Goal: Entertainment & Leisure: Consume media (video, audio)

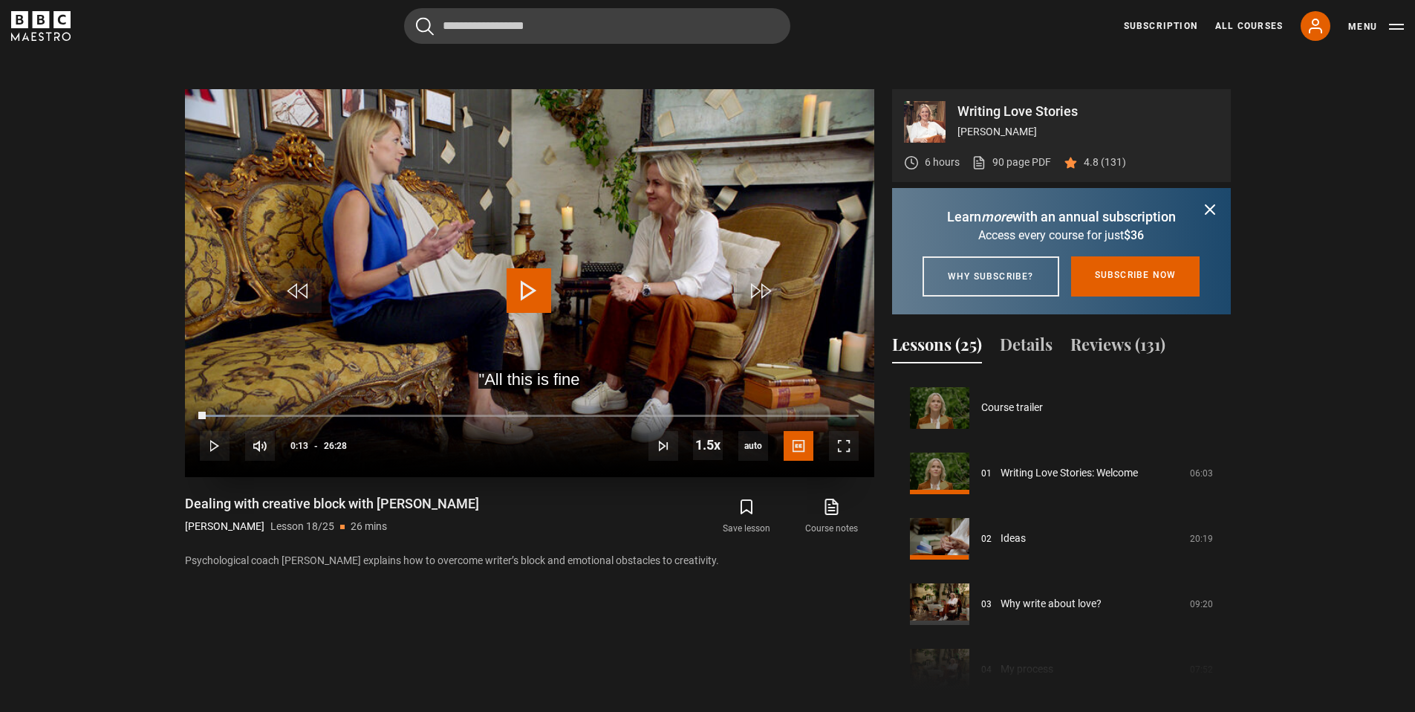
scroll to position [1111, 0]
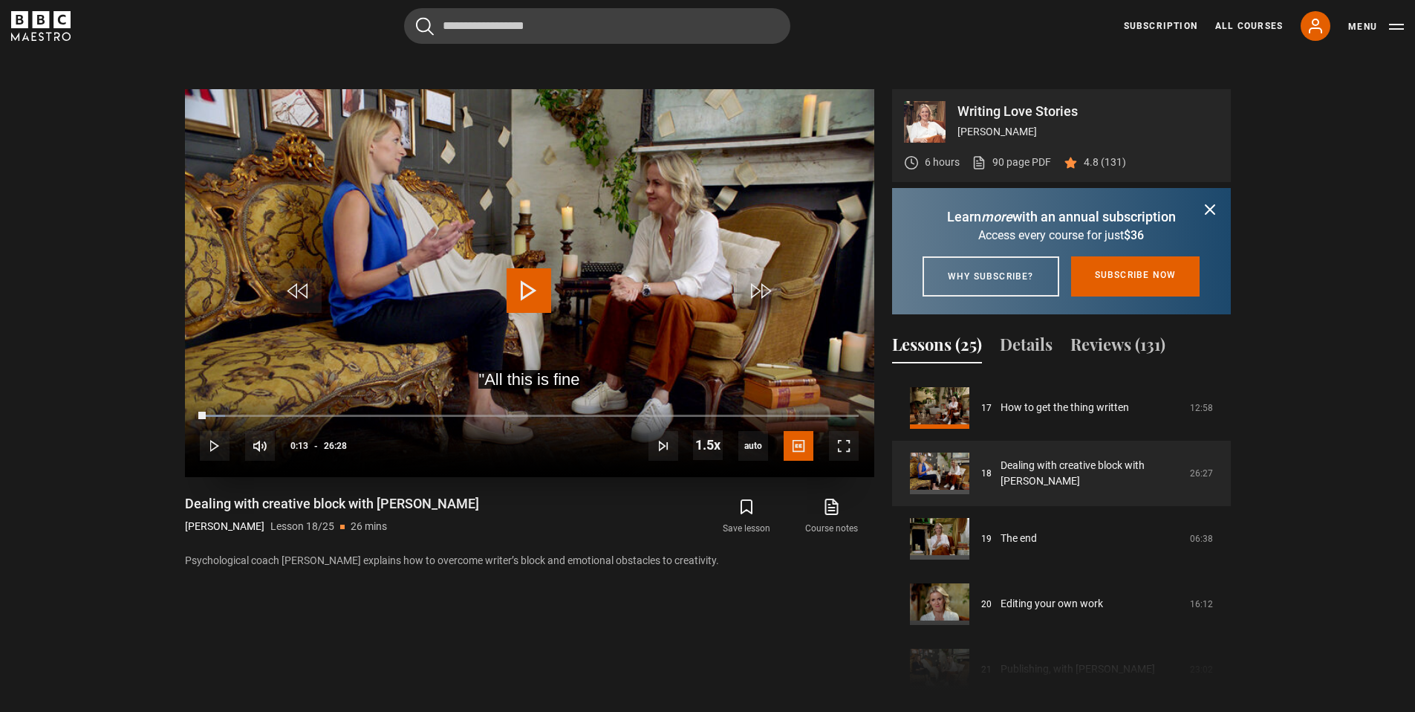
click at [530, 285] on span "Video Player" at bounding box center [529, 290] width 45 height 45
drag, startPoint x: 201, startPoint y: 412, endPoint x: 138, endPoint y: 414, distance: 62.4
click at [138, 414] on section "Writing Love Stories [PERSON_NAME] 6 hours 90 page PDF (opens in new tab) 4.8 (…" at bounding box center [707, 378] width 1415 height 697
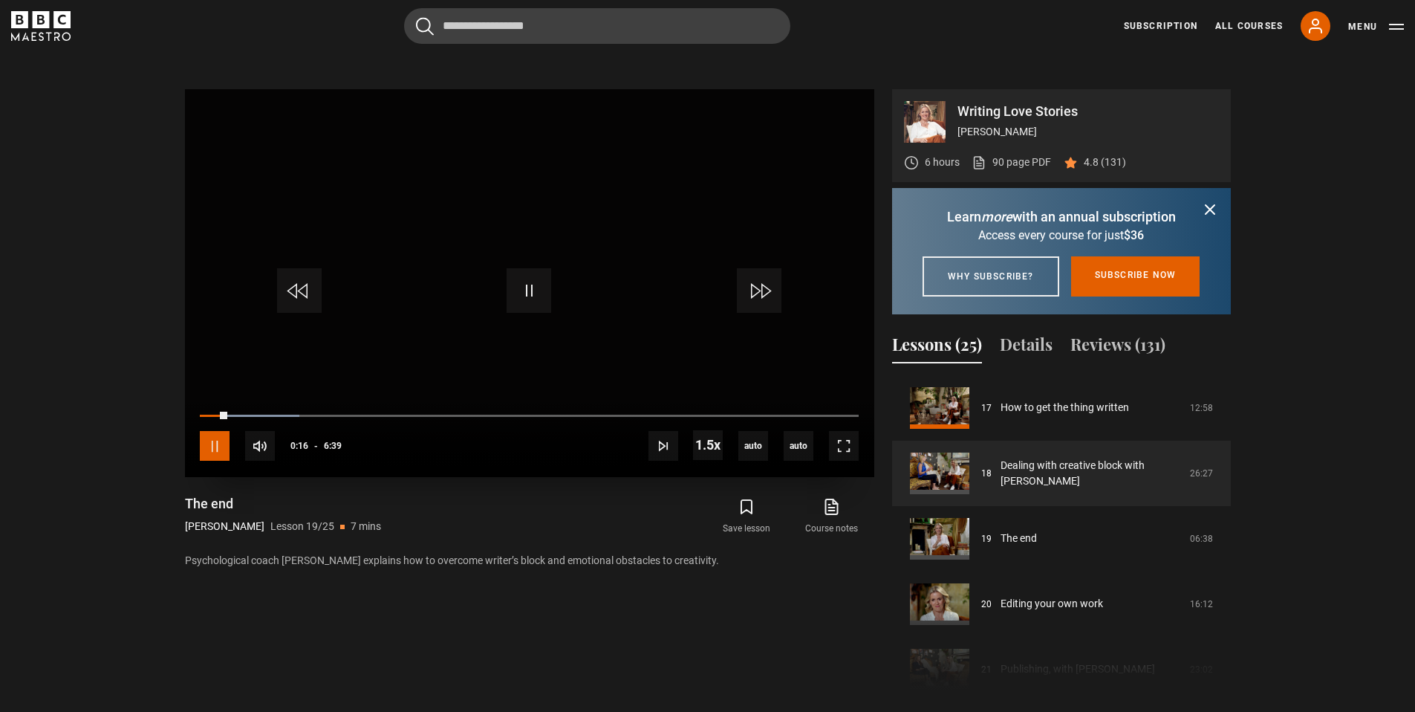
click at [214, 446] on span "Video Player" at bounding box center [215, 446] width 30 height 30
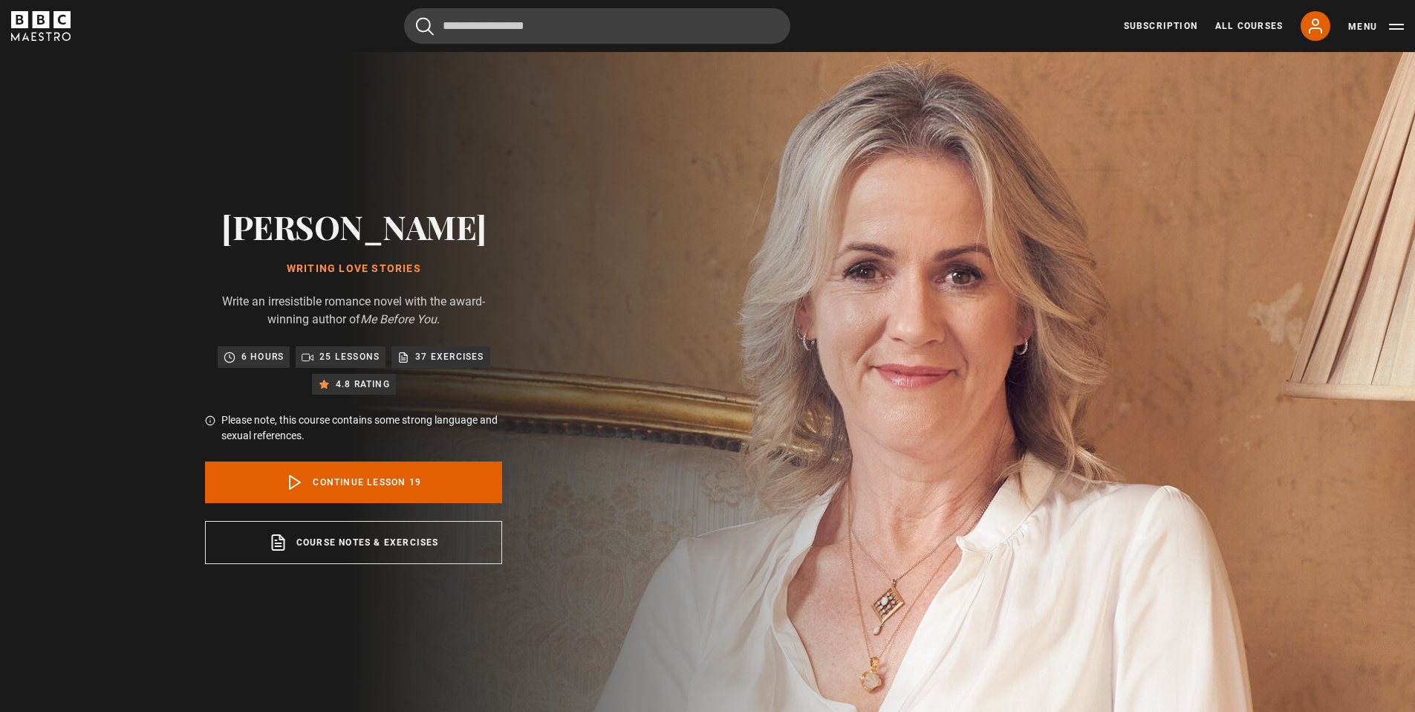
scroll to position [1176, 0]
click at [420, 473] on link "Continue lesson 19" at bounding box center [353, 482] width 297 height 42
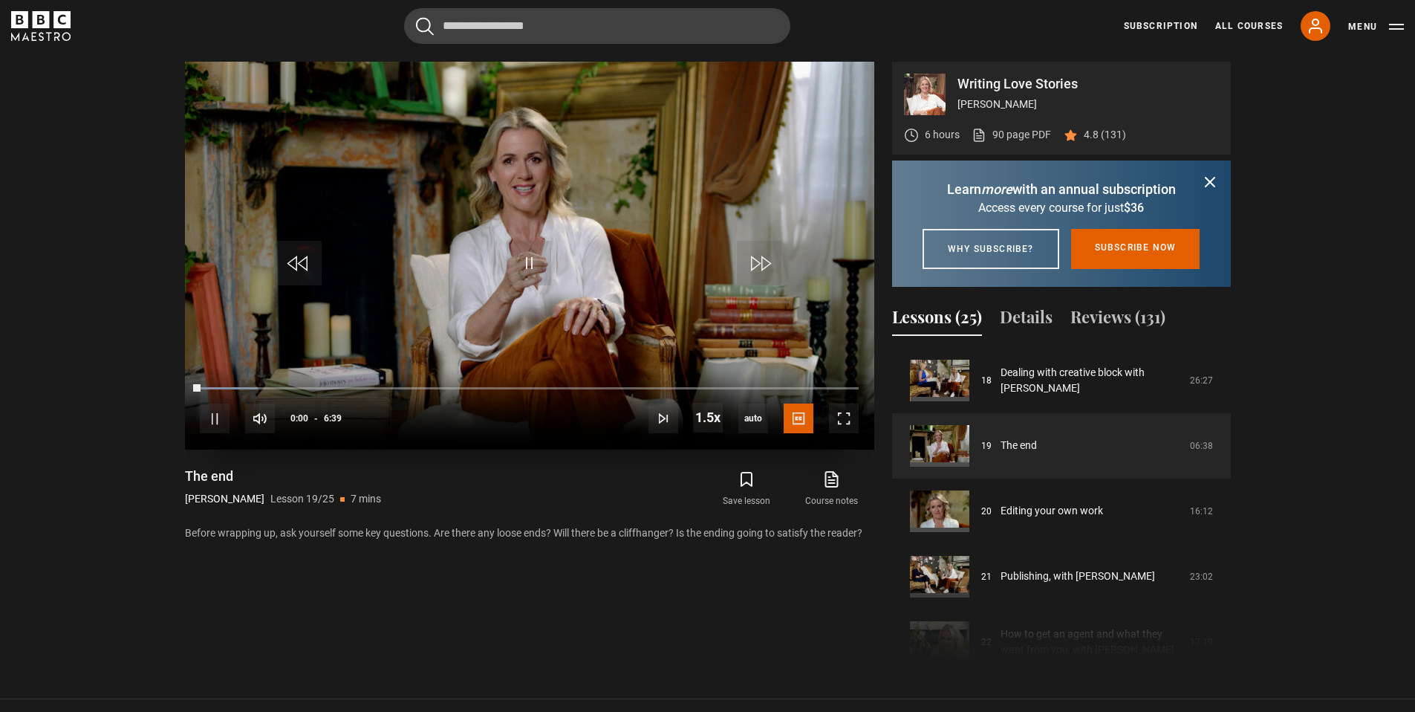
scroll to position [719, 0]
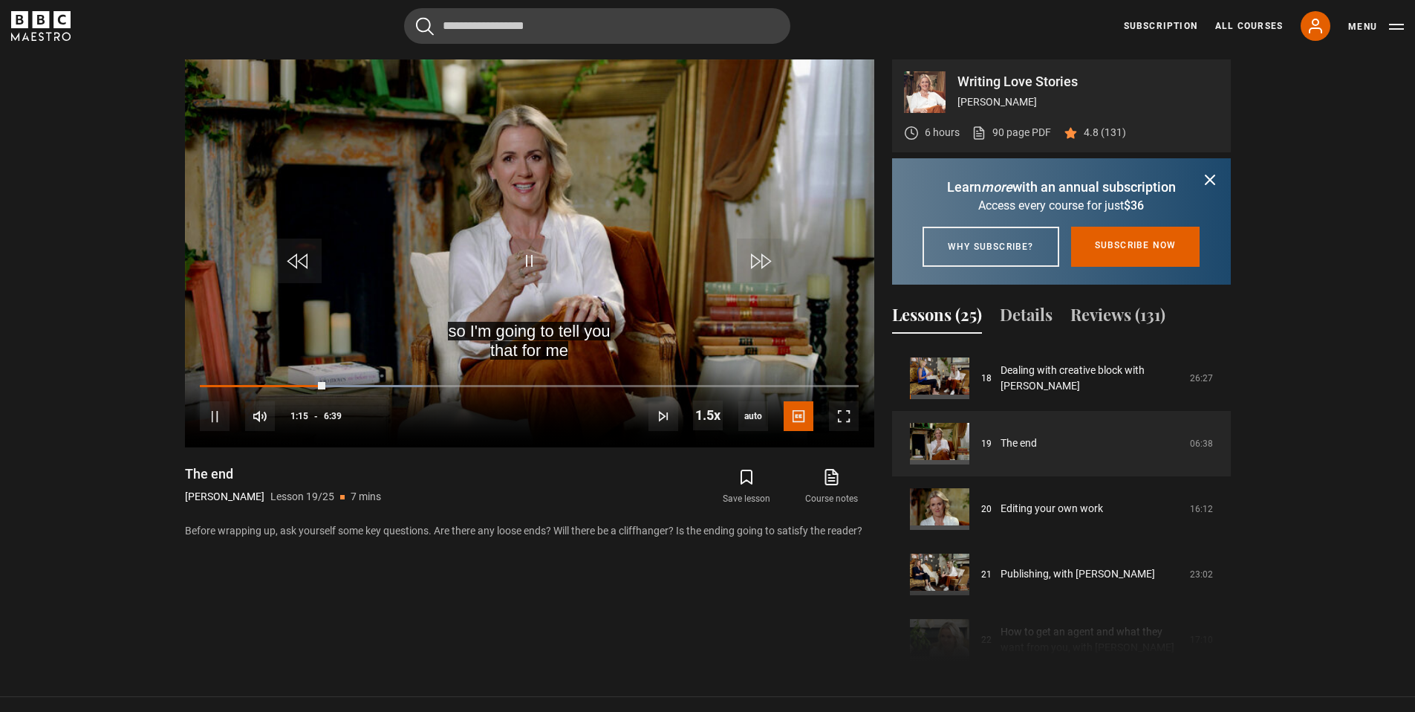
click at [60, 393] on section "Writing Love Stories Jojo Moyes 6 hours 90 page PDF (opens in new tab) 4.8 (131…" at bounding box center [707, 348] width 1415 height 697
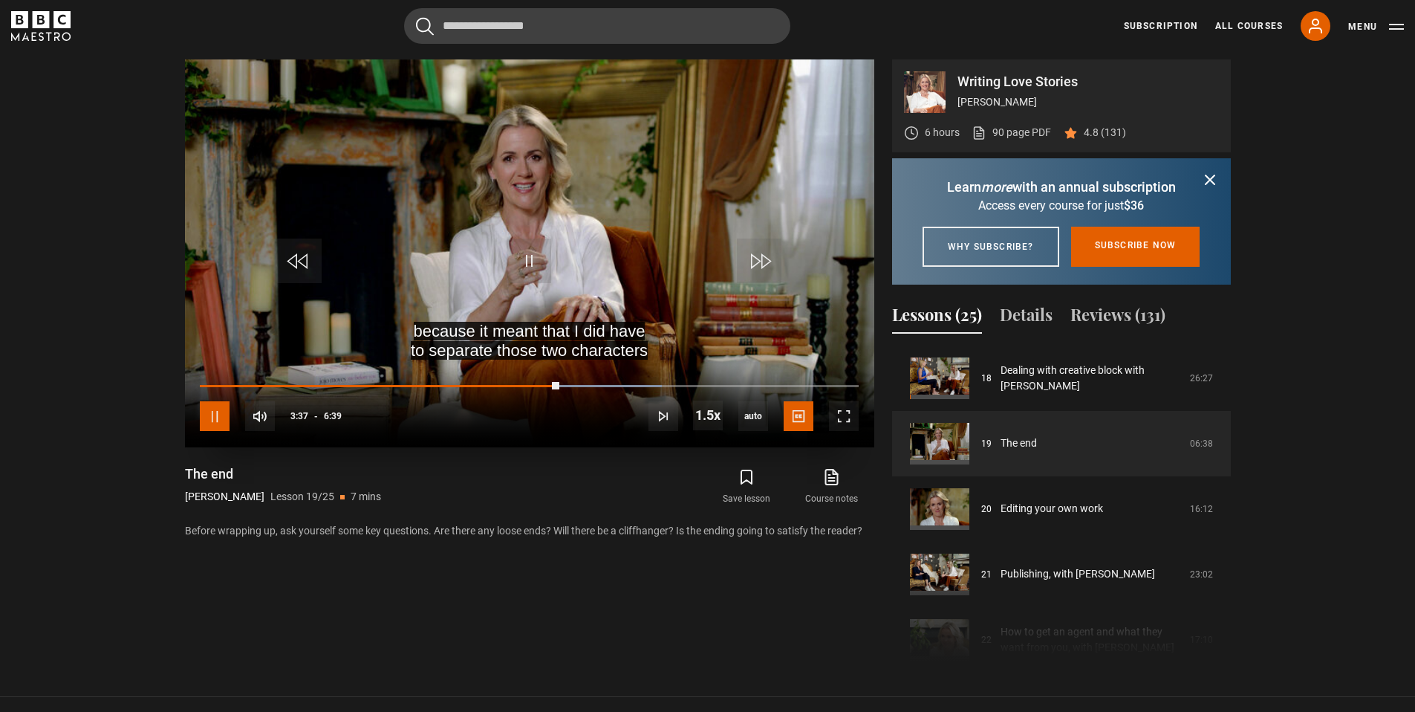
click at [208, 417] on span "Video Player" at bounding box center [215, 416] width 30 height 30
click at [214, 412] on span "Video Player" at bounding box center [215, 416] width 30 height 30
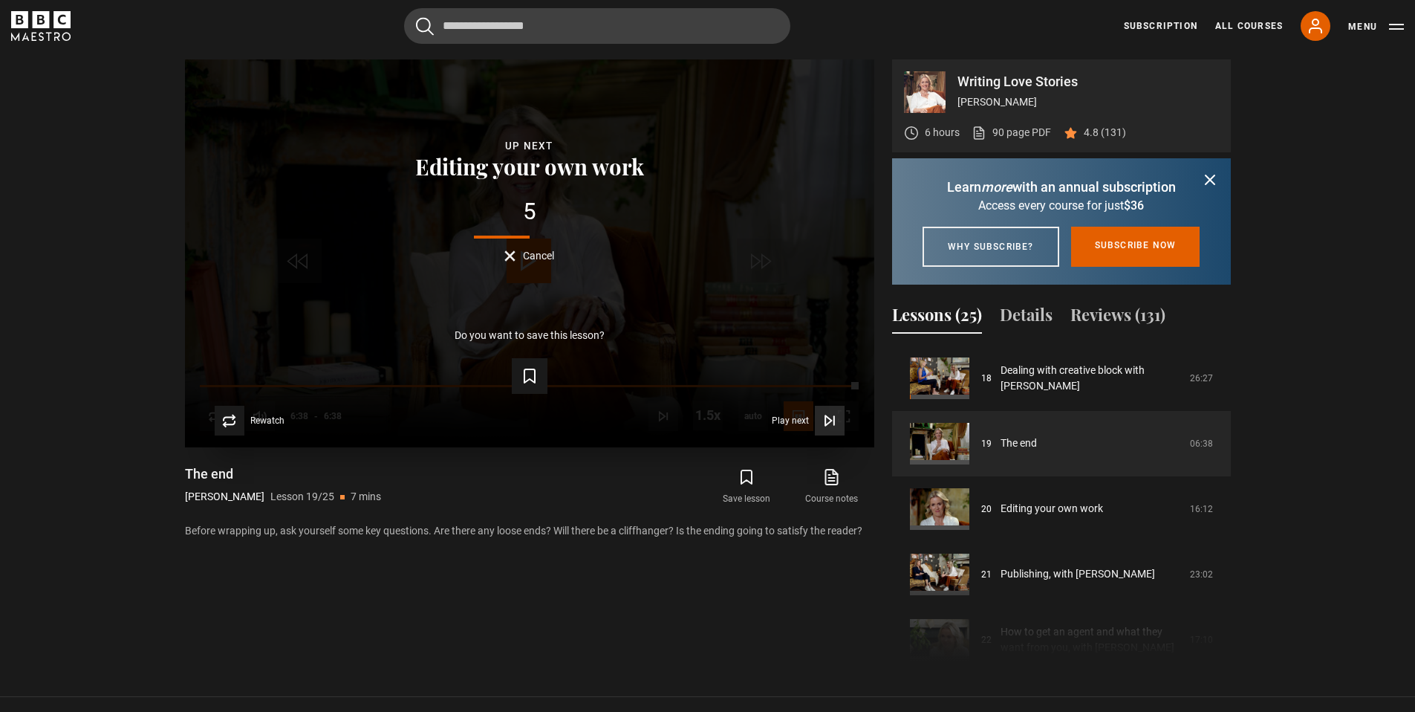
click at [836, 426] on icon "Video Player" at bounding box center [829, 420] width 15 height 15
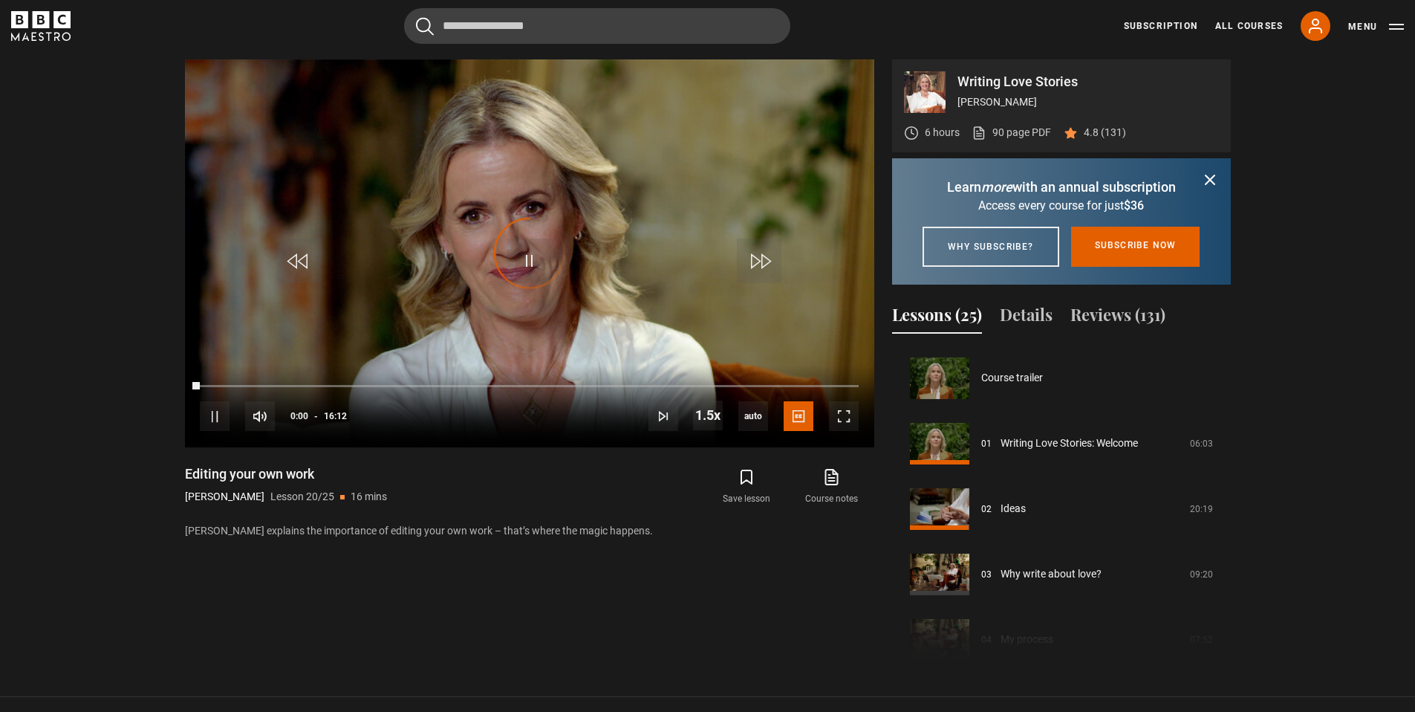
scroll to position [1242, 0]
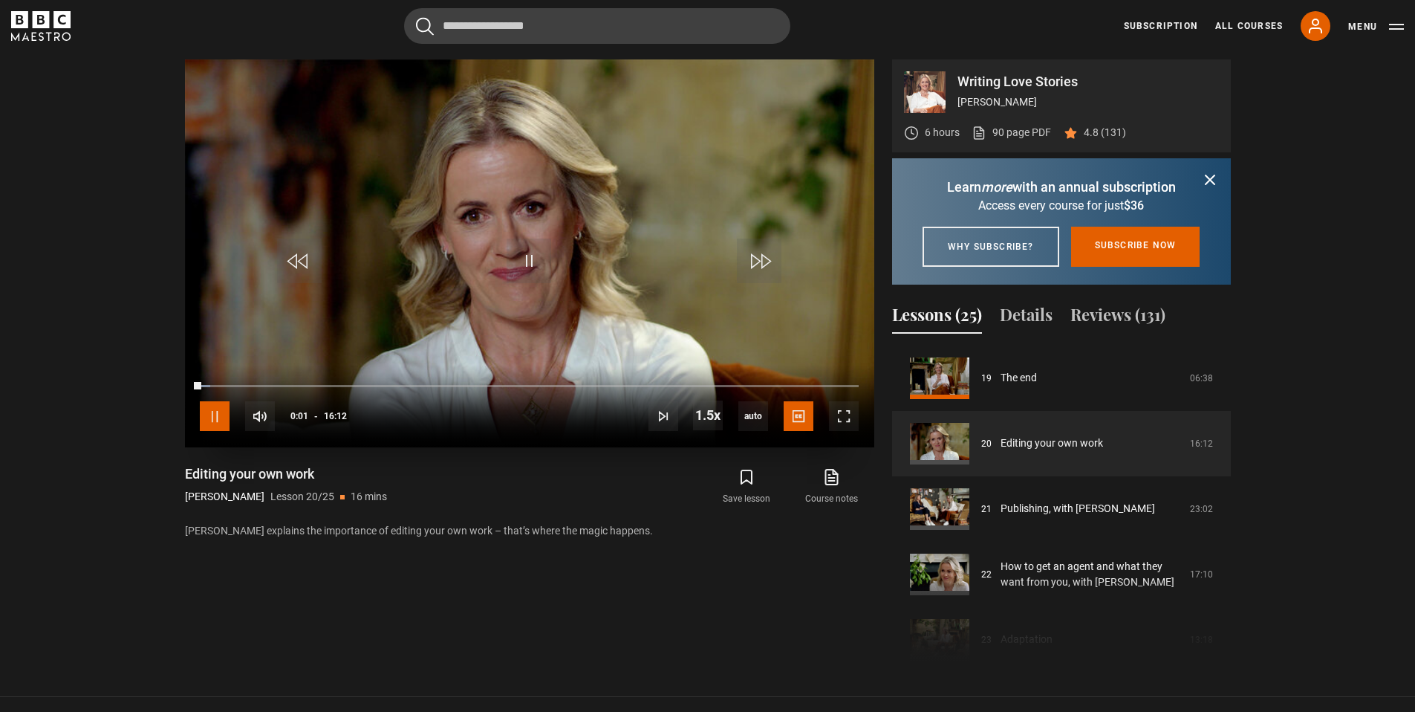
click at [215, 415] on span "Video Player" at bounding box center [215, 416] width 30 height 30
click at [210, 411] on span "Video Player" at bounding box center [215, 416] width 30 height 30
click at [209, 403] on span "Video Player" at bounding box center [215, 416] width 30 height 30
